Goal: Navigation & Orientation: Understand site structure

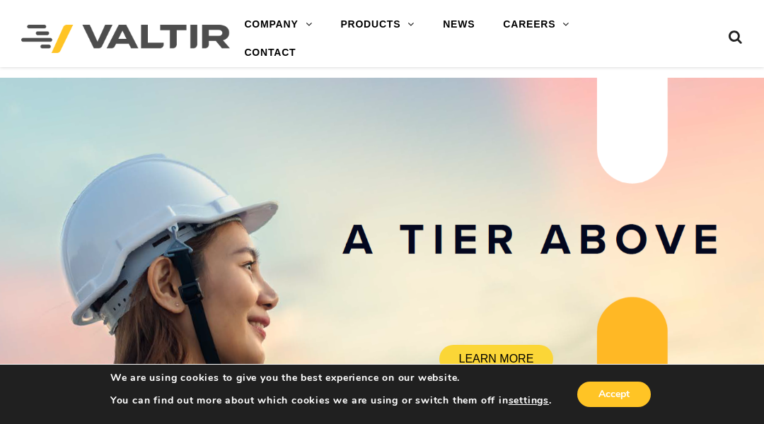
scroll to position [3133, 0]
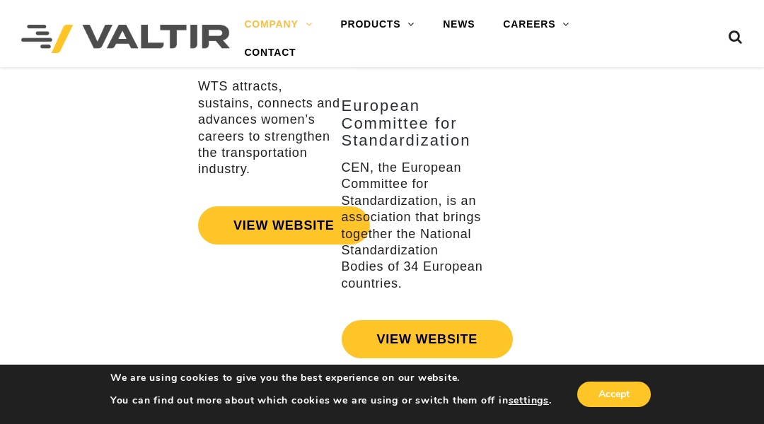
scroll to position [3501, 0]
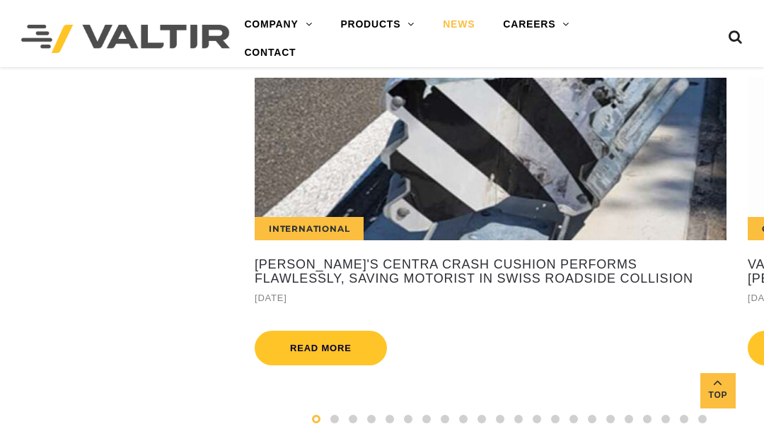
scroll to position [662, 0]
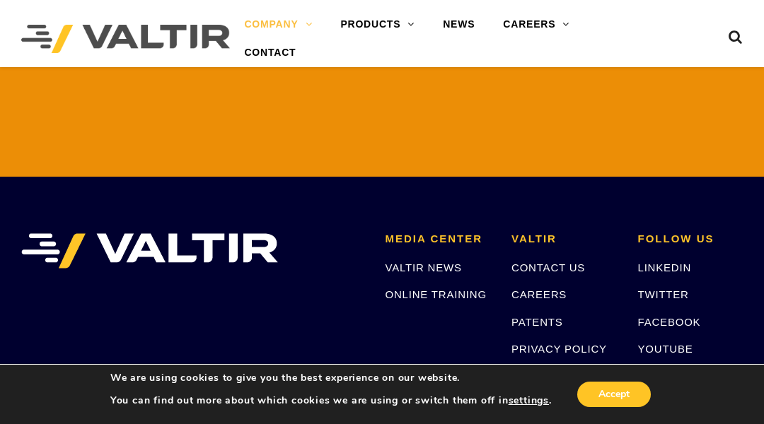
scroll to position [3572, 0]
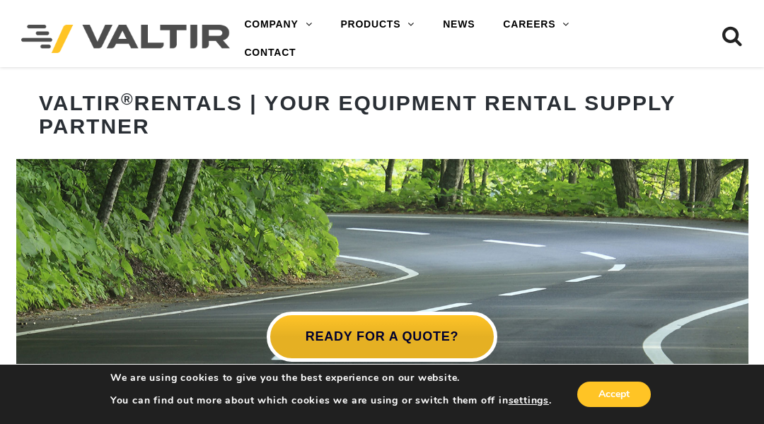
scroll to position [4969, 0]
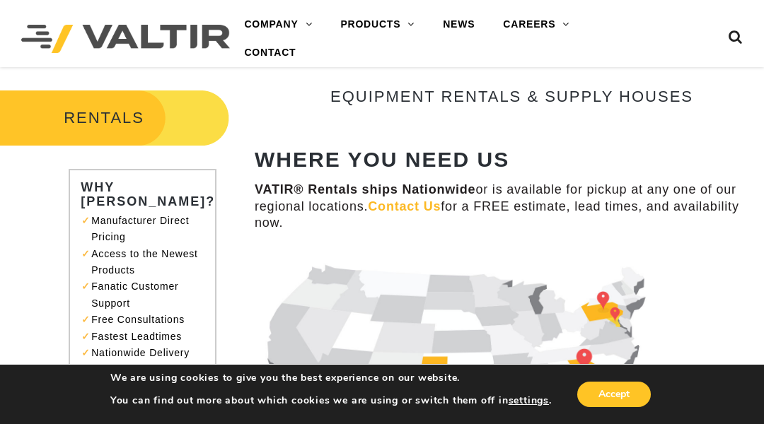
scroll to position [833, 0]
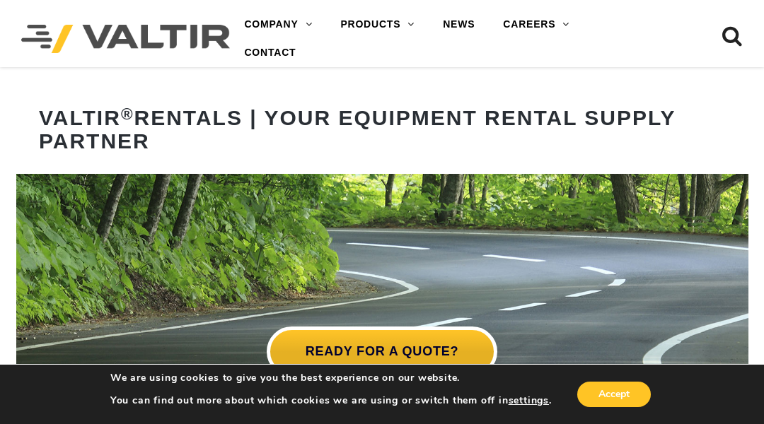
scroll to position [4969, 0]
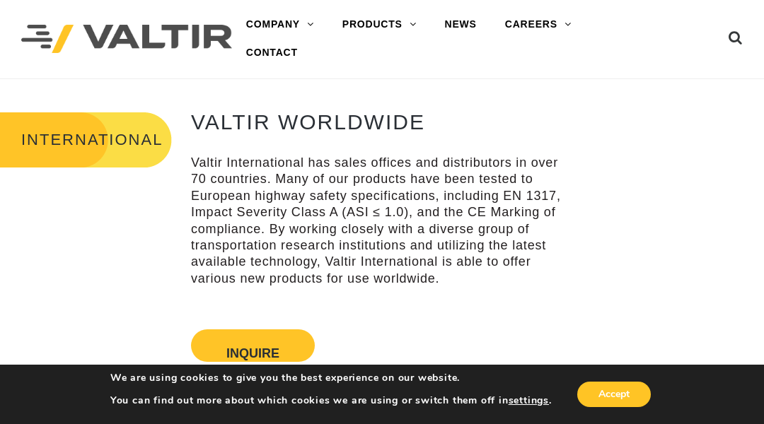
scroll to position [3069, 0]
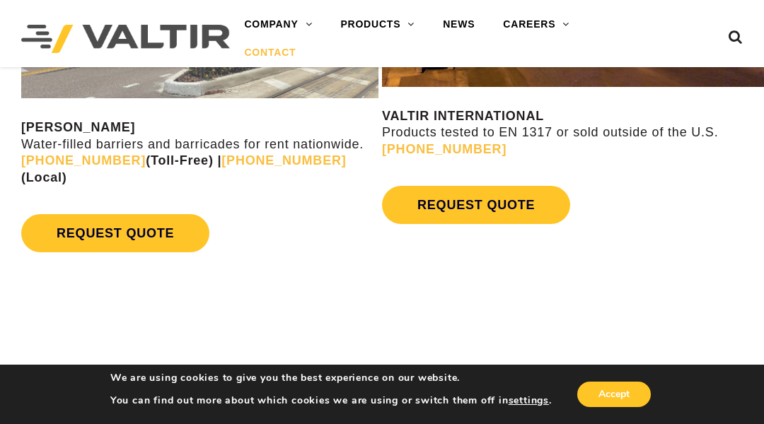
scroll to position [1970, 0]
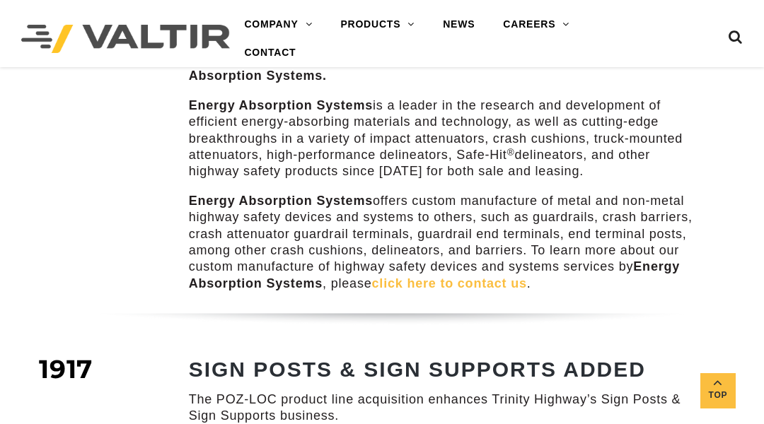
scroll to position [1697, 0]
